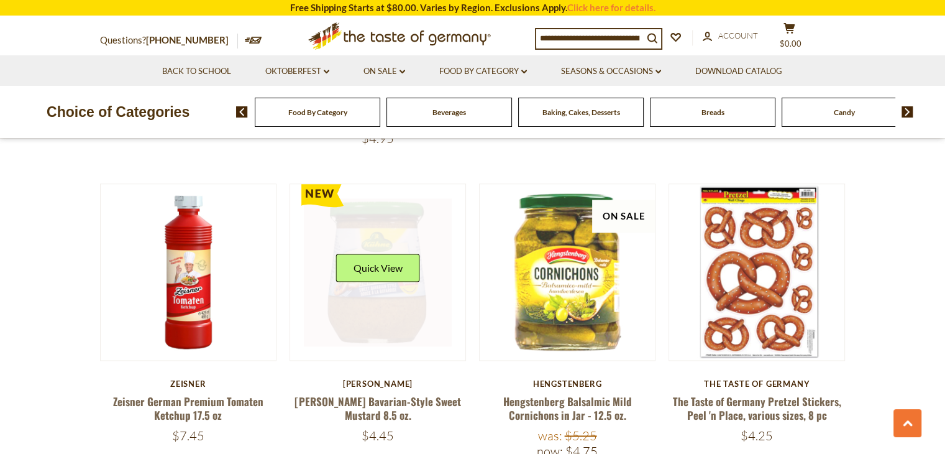
scroll to position [1491, 0]
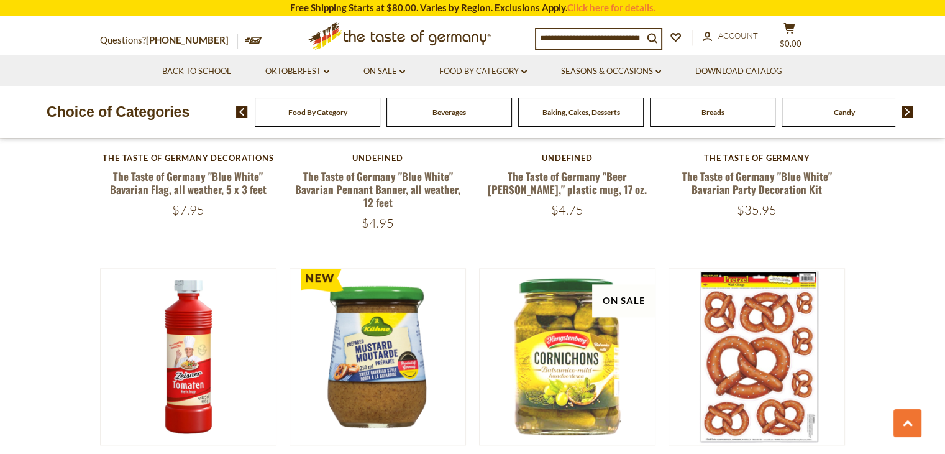
click at [455, 112] on span "Beverages" at bounding box center [449, 111] width 34 height 9
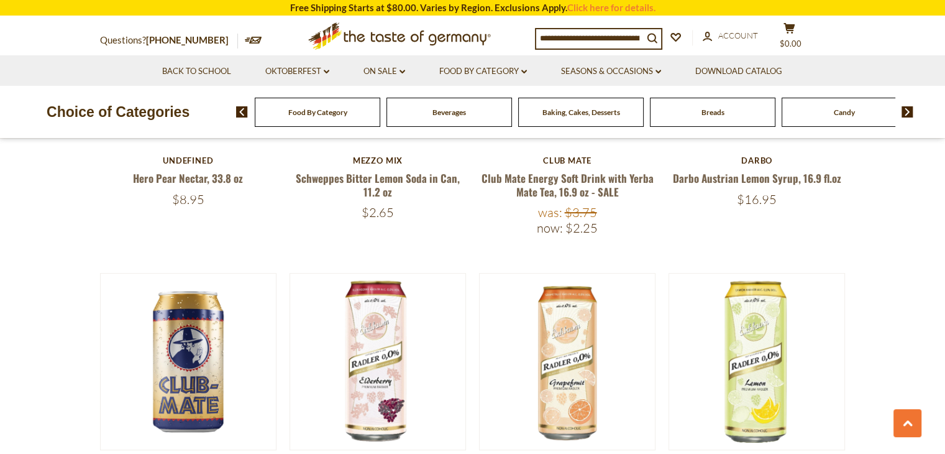
scroll to position [557, 0]
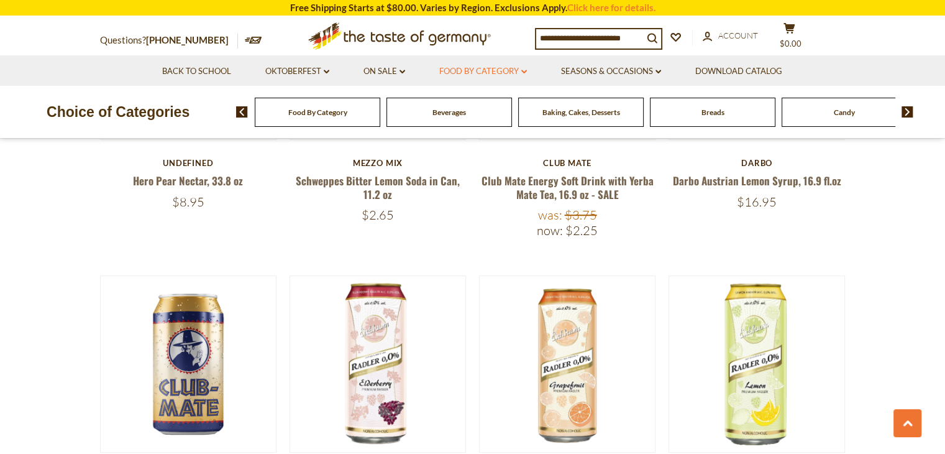
click at [525, 71] on icon "dropdown_arrow" at bounding box center [524, 72] width 6 height 4
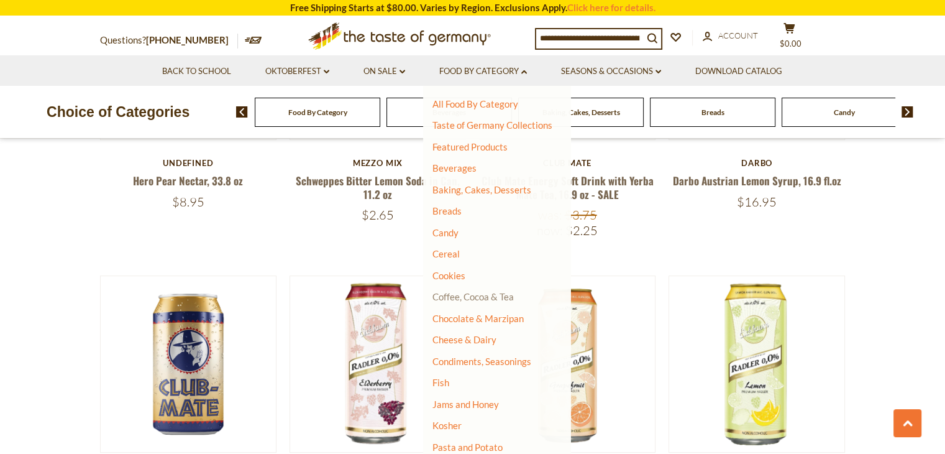
click at [446, 296] on link "Coffee, Cocoa & Tea" at bounding box center [472, 296] width 81 height 11
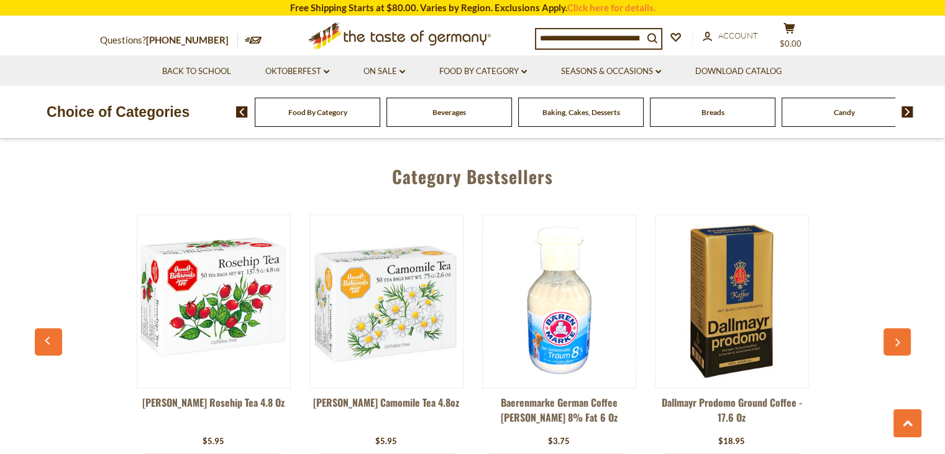
scroll to position [3293, 0]
